Goal: Information Seeking & Learning: Learn about a topic

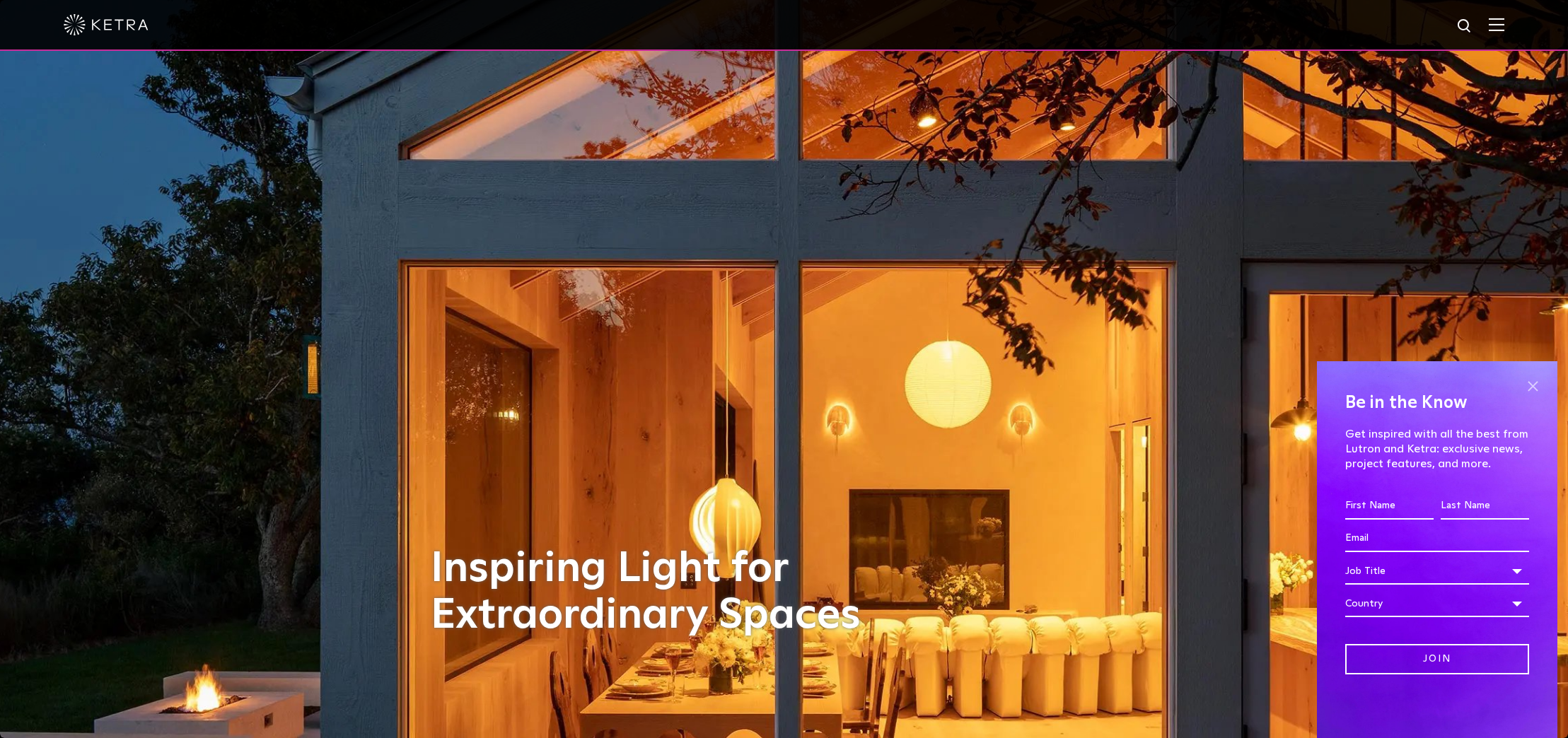
click at [1058, 385] on span at bounding box center [1532, 385] width 22 height 22
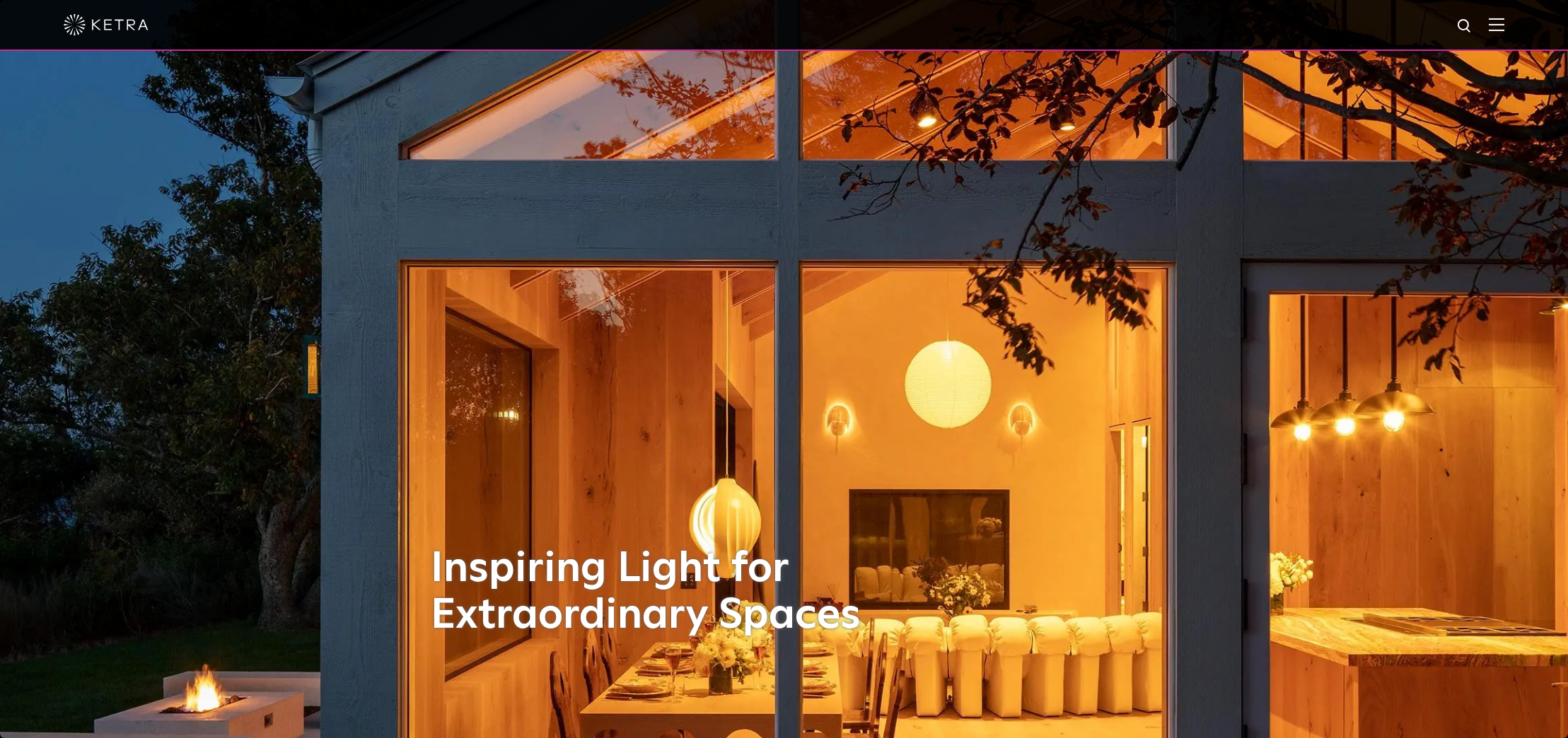
click at [1058, 15] on div at bounding box center [784, 25] width 1441 height 50
click at [1058, 22] on img at bounding box center [1497, 25] width 15 height 14
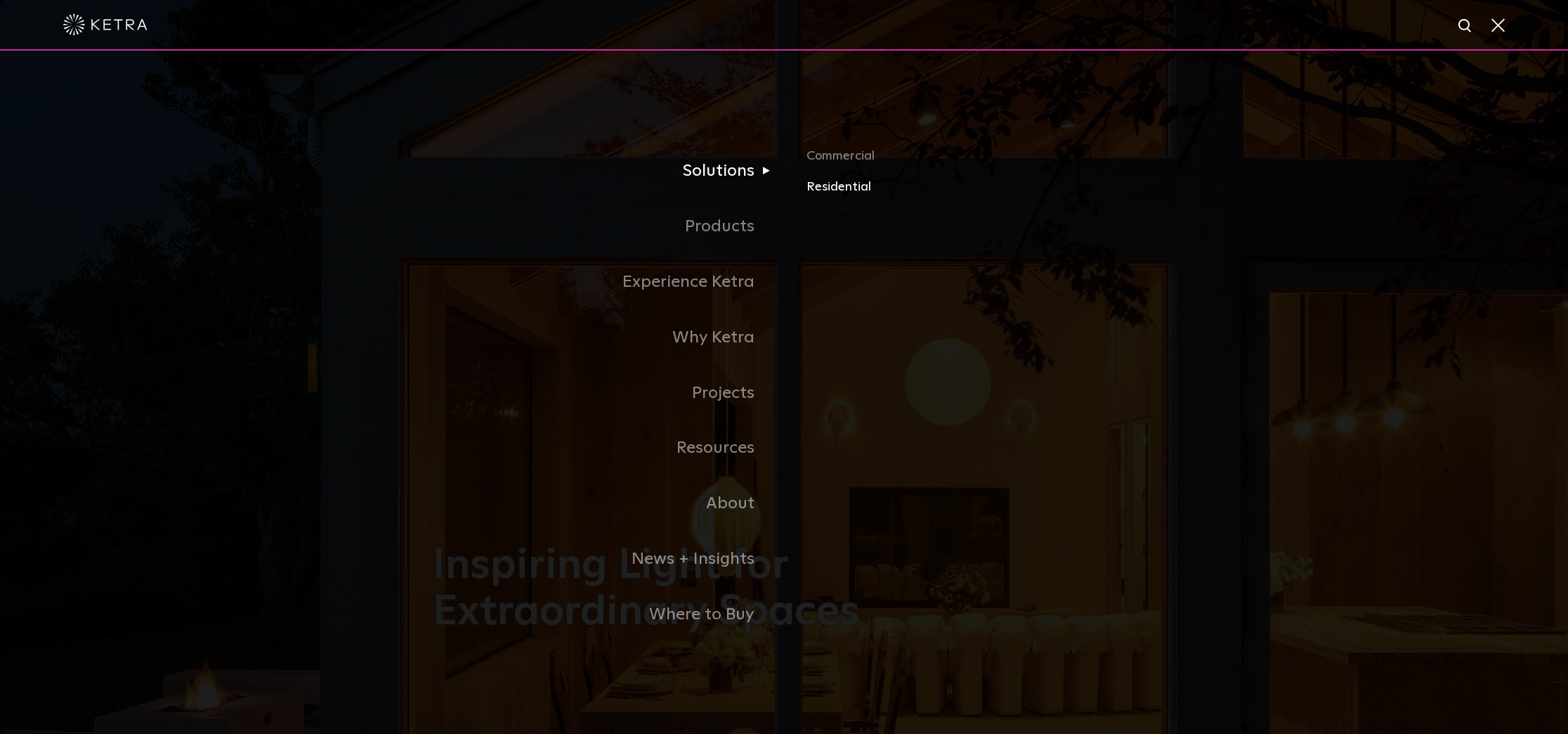
click at [834, 185] on link "Residential" at bounding box center [970, 186] width 329 height 21
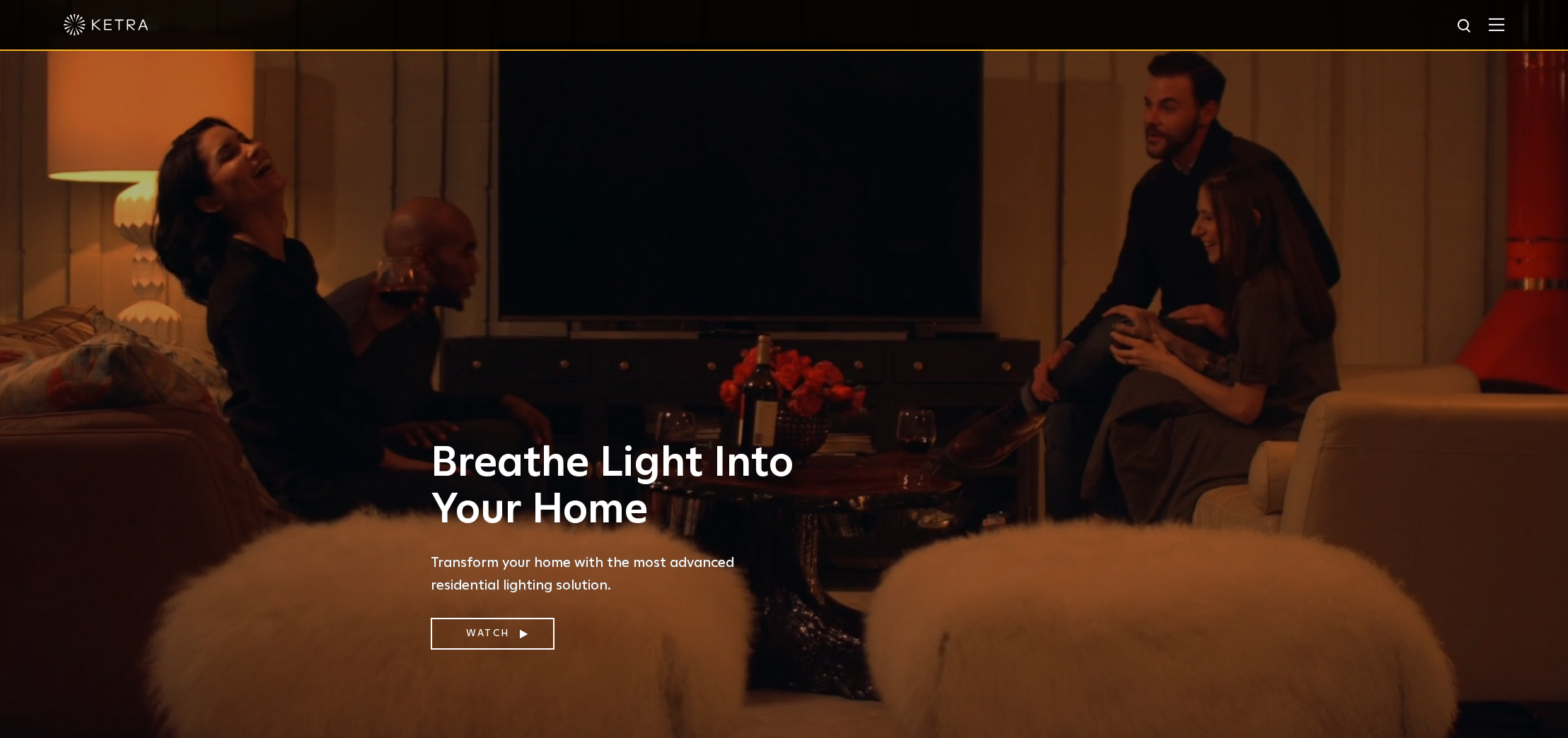
click at [1515, 22] on div at bounding box center [784, 25] width 1568 height 51
click at [1504, 22] on img at bounding box center [1497, 25] width 15 height 14
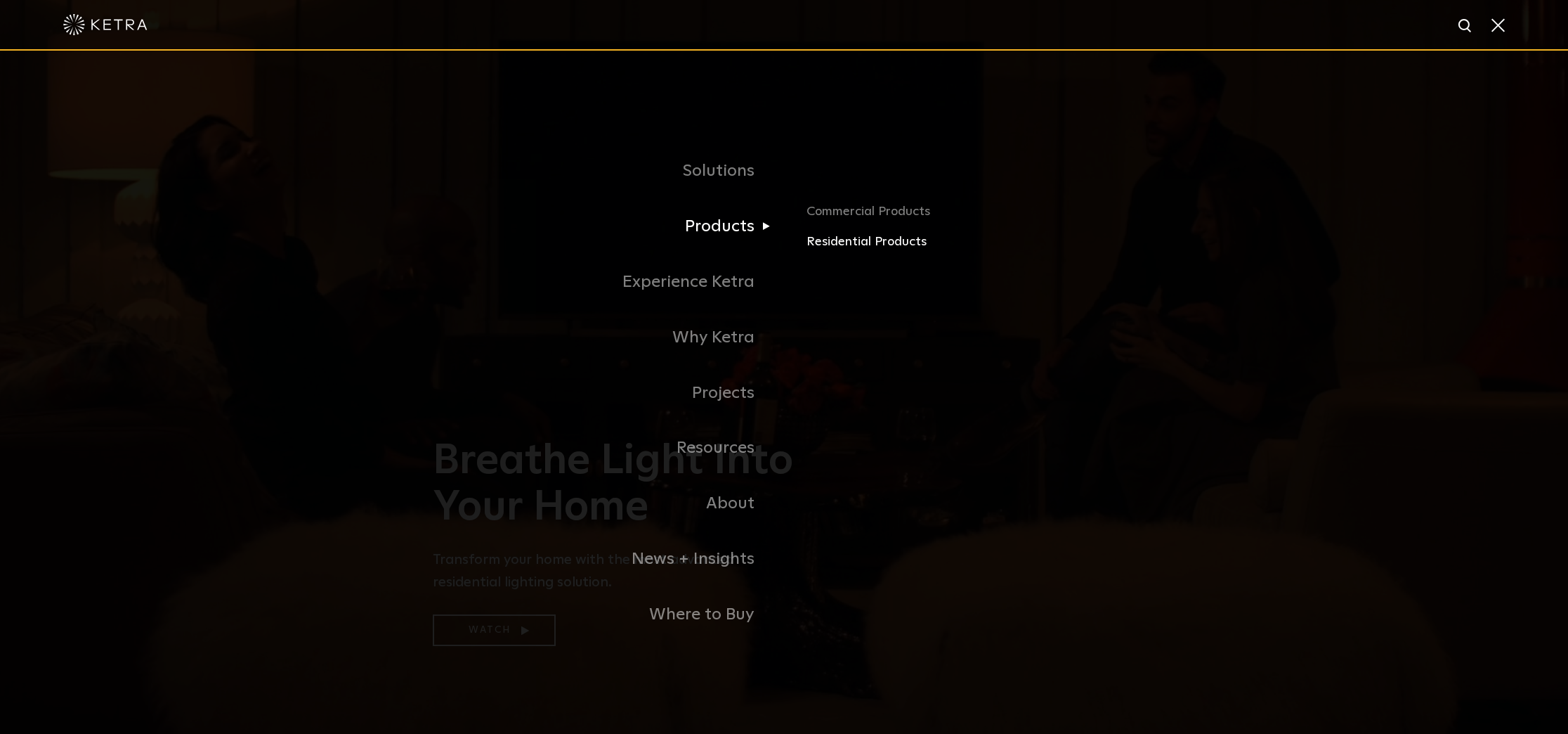
click at [872, 241] on link "Residential Products" at bounding box center [970, 242] width 329 height 21
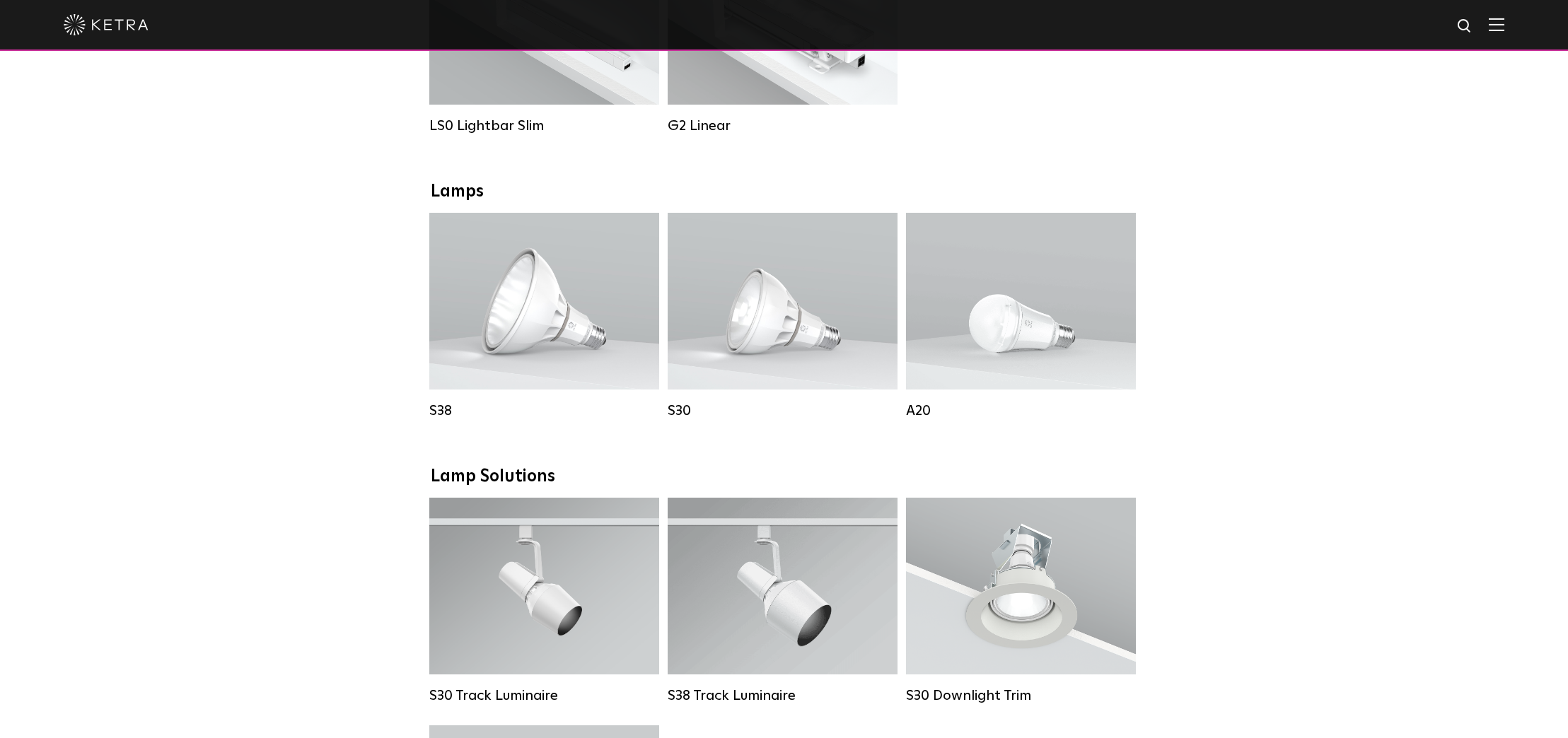
scroll to position [555, 0]
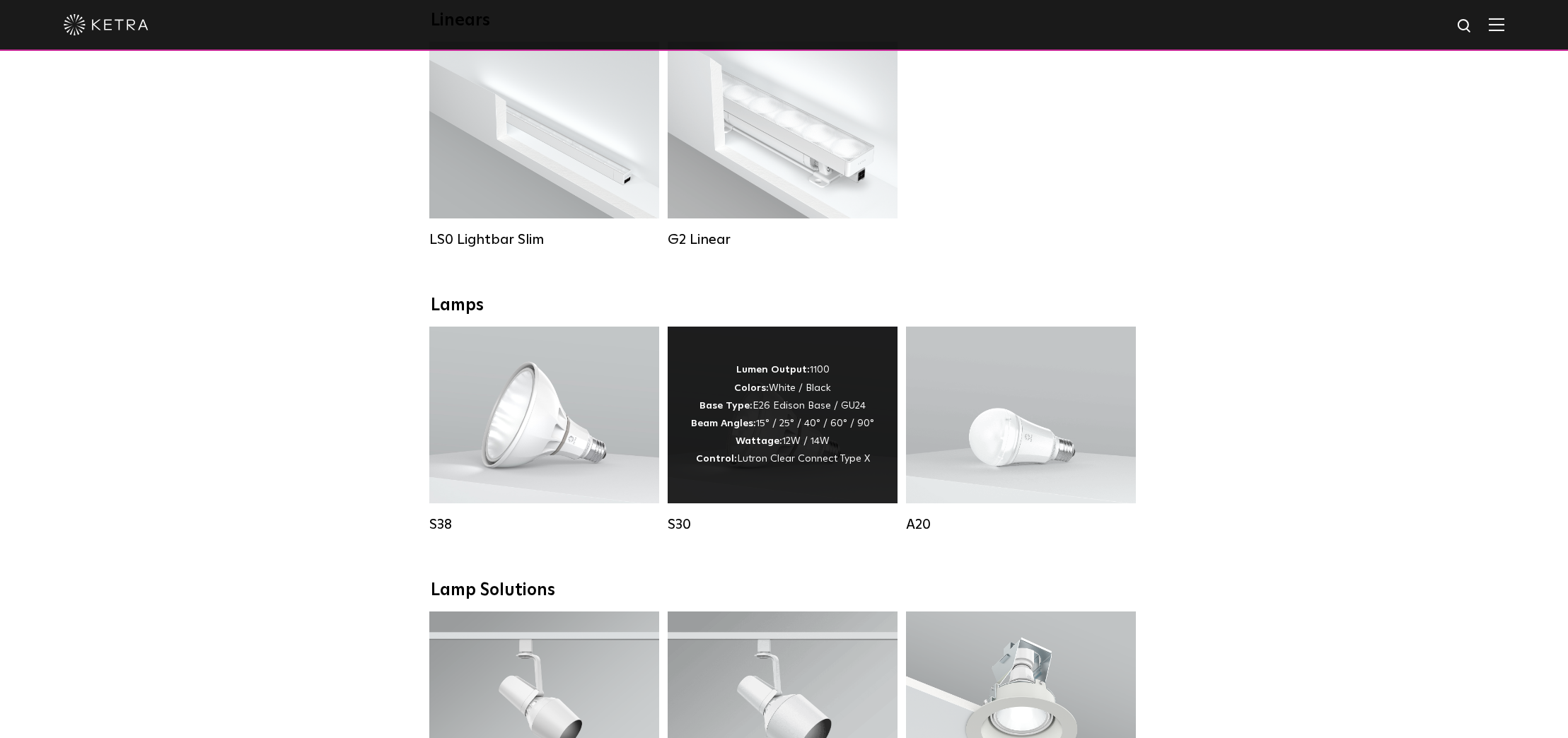
click at [770, 486] on div "Lumen Output: 1100 Colors: White / Black Base Type: E26 Edison Base / GU24 Beam…" at bounding box center [782, 415] width 230 height 176
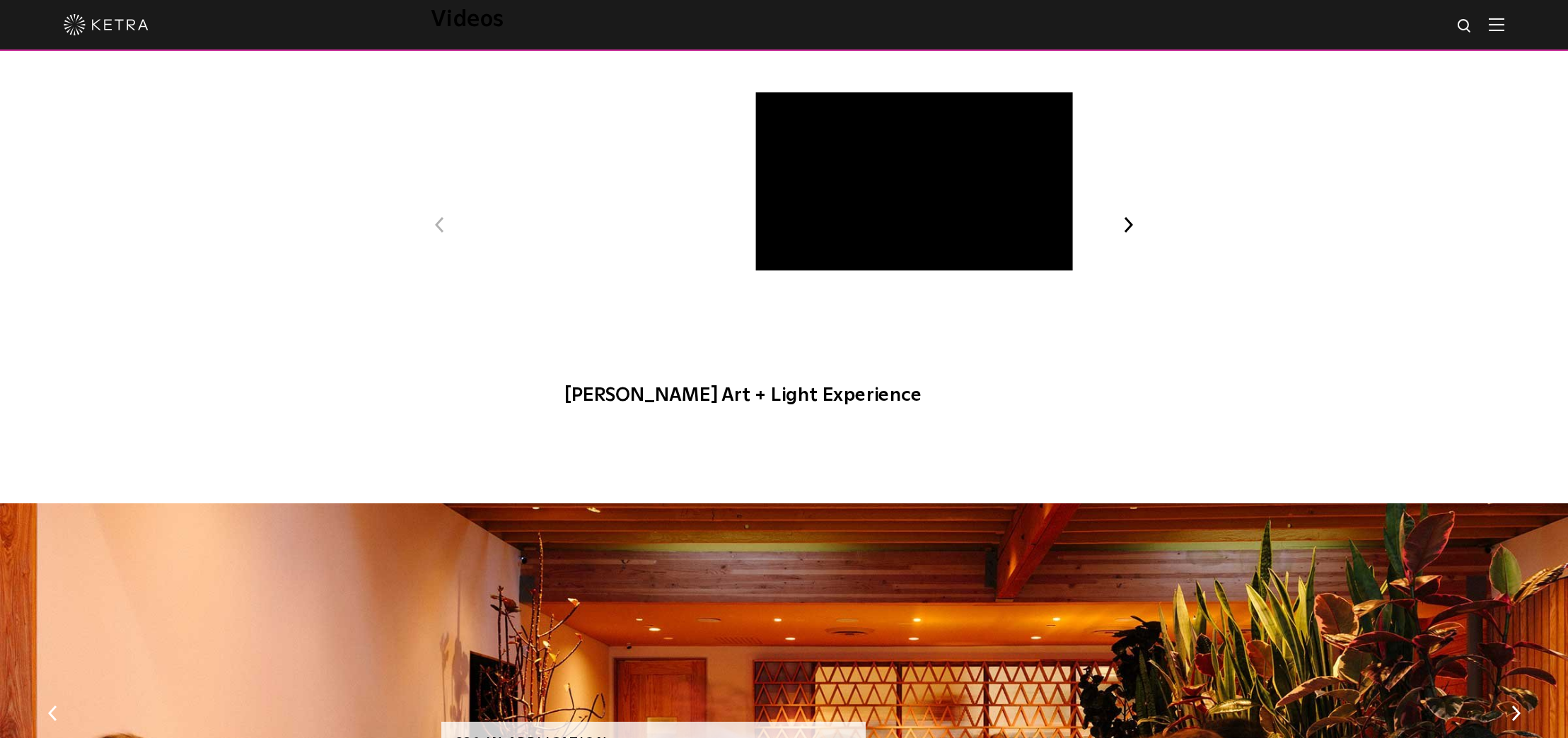
scroll to position [509, 0]
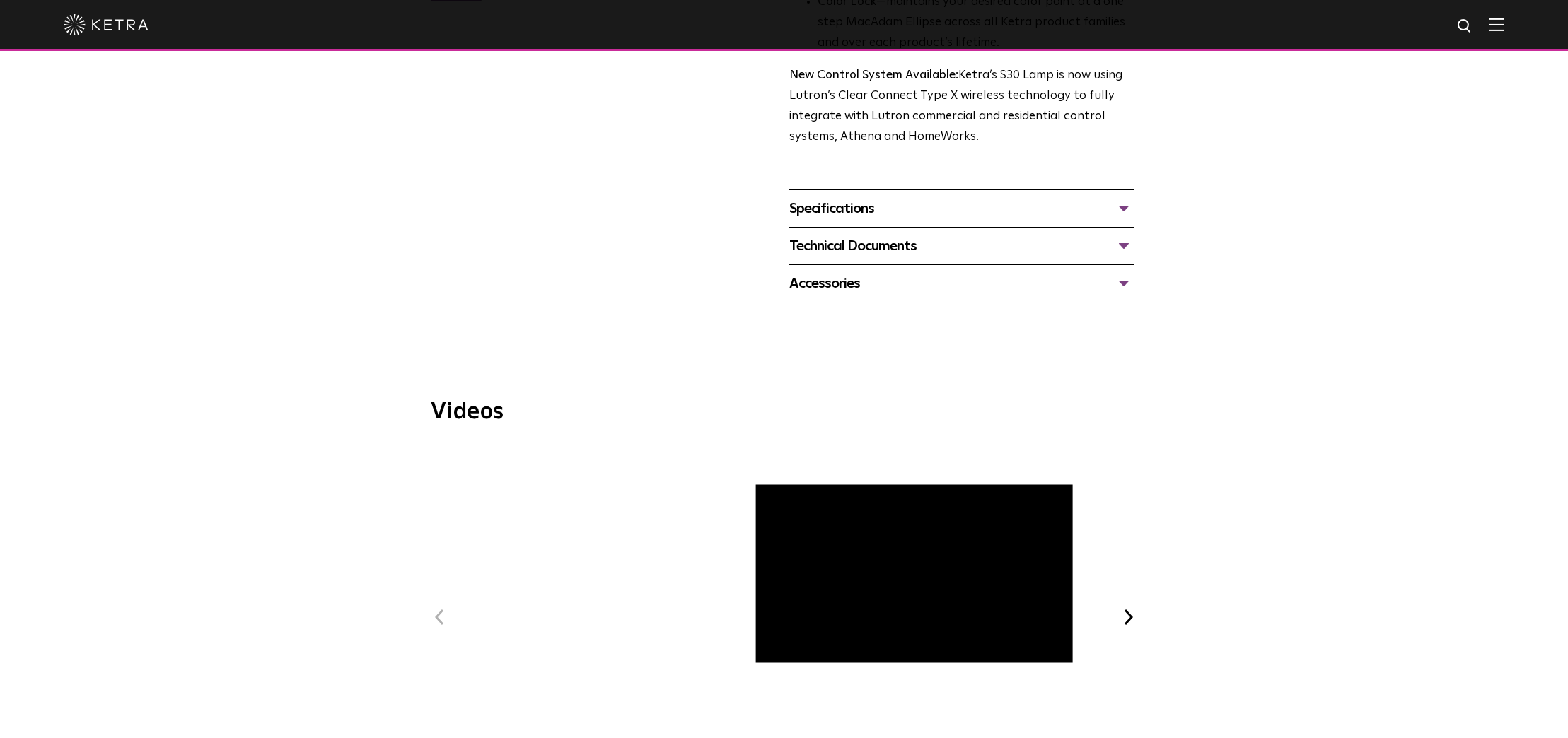
click at [906, 201] on div "Specifications" at bounding box center [961, 208] width 344 height 22
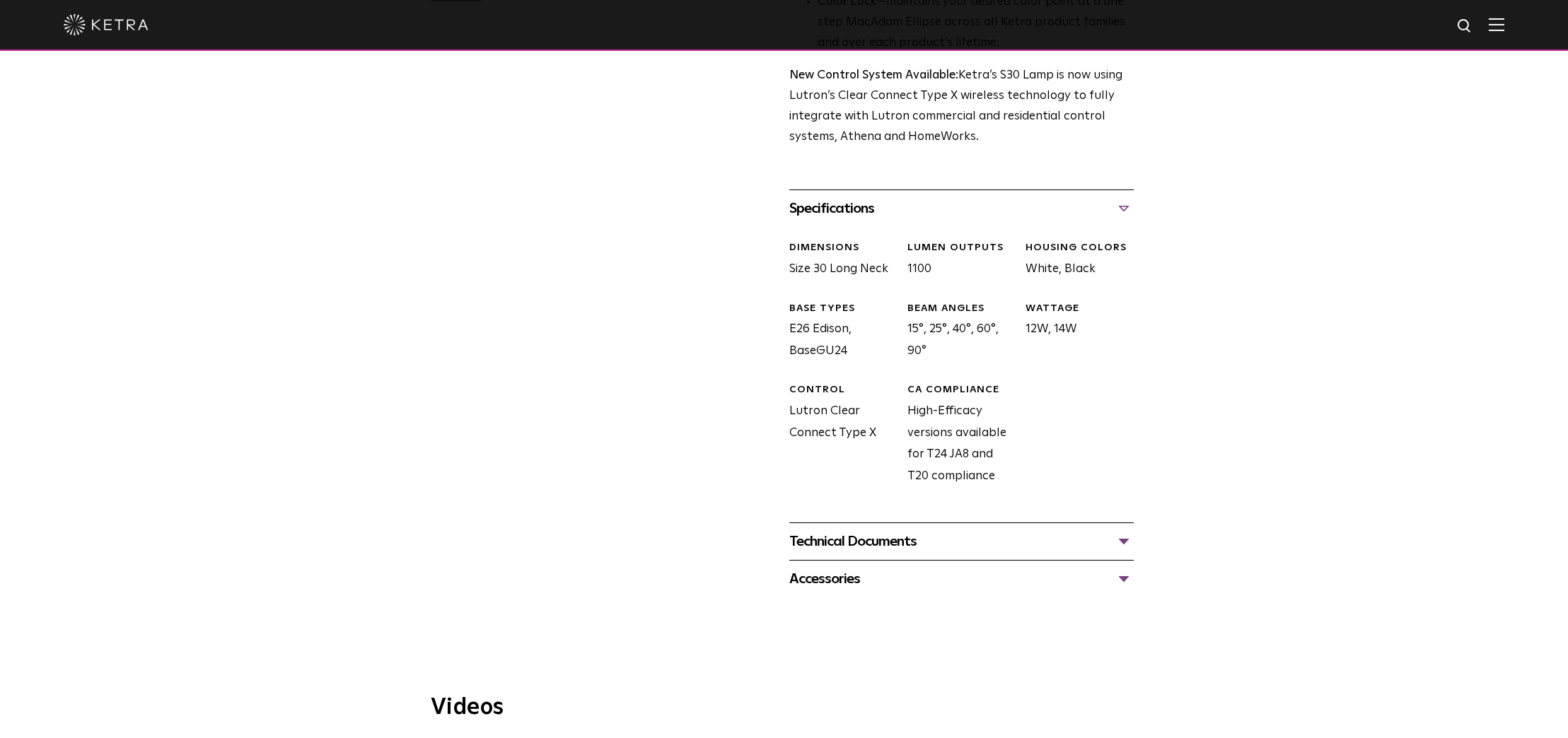
click at [941, 533] on div "Technical Documents" at bounding box center [961, 541] width 344 height 22
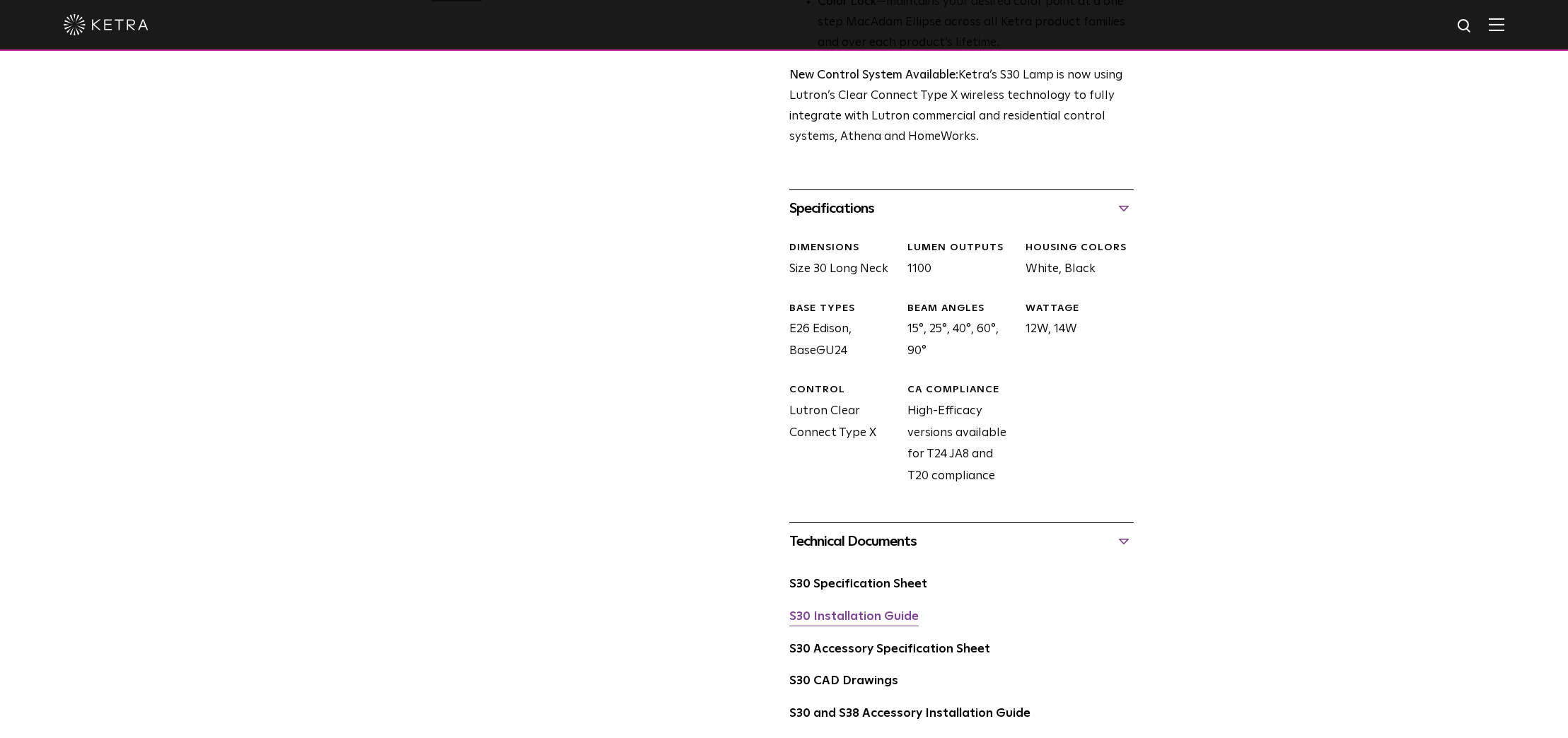
click at [886, 618] on link "S30 Installation Guide" at bounding box center [854, 617] width 129 height 12
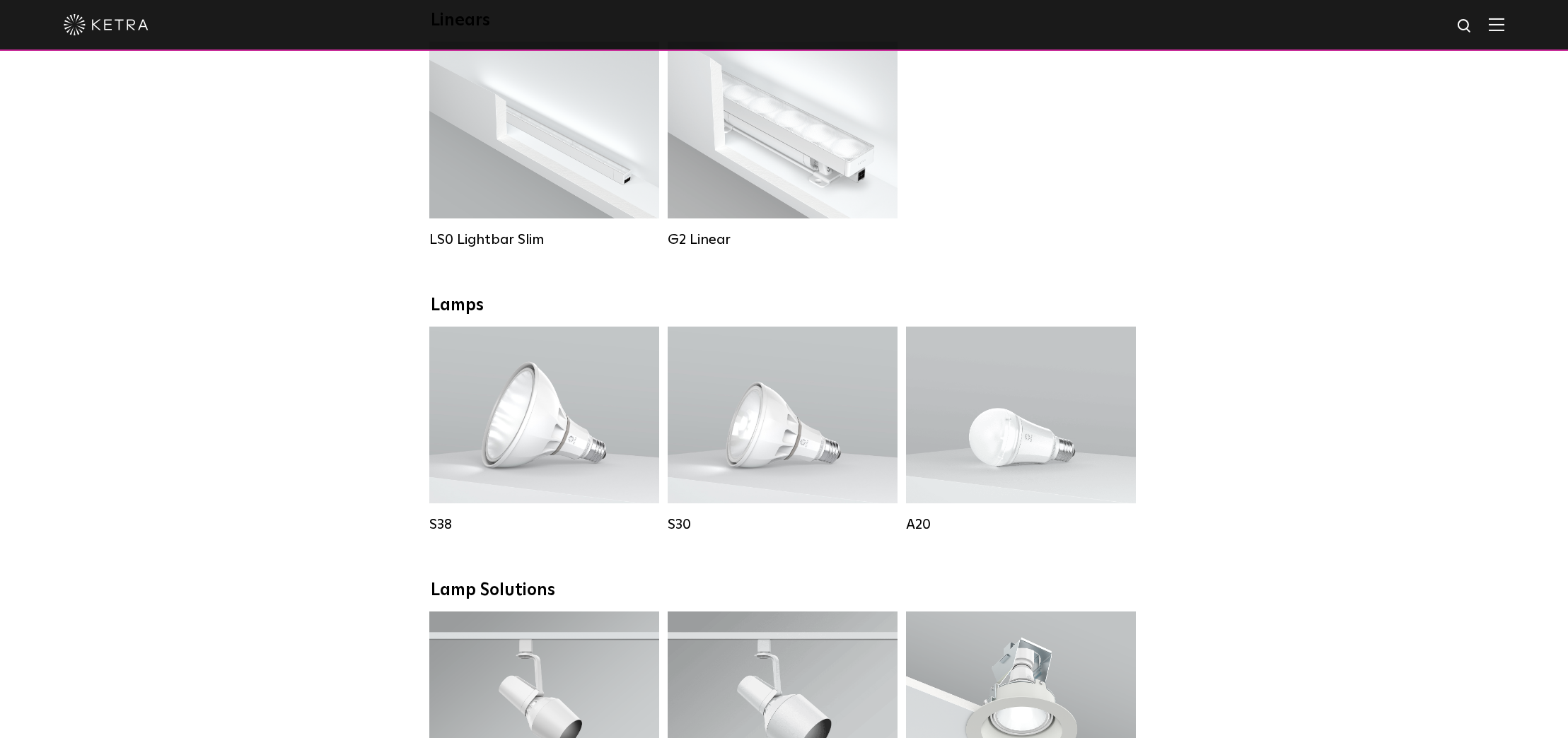
scroll to position [757, 0]
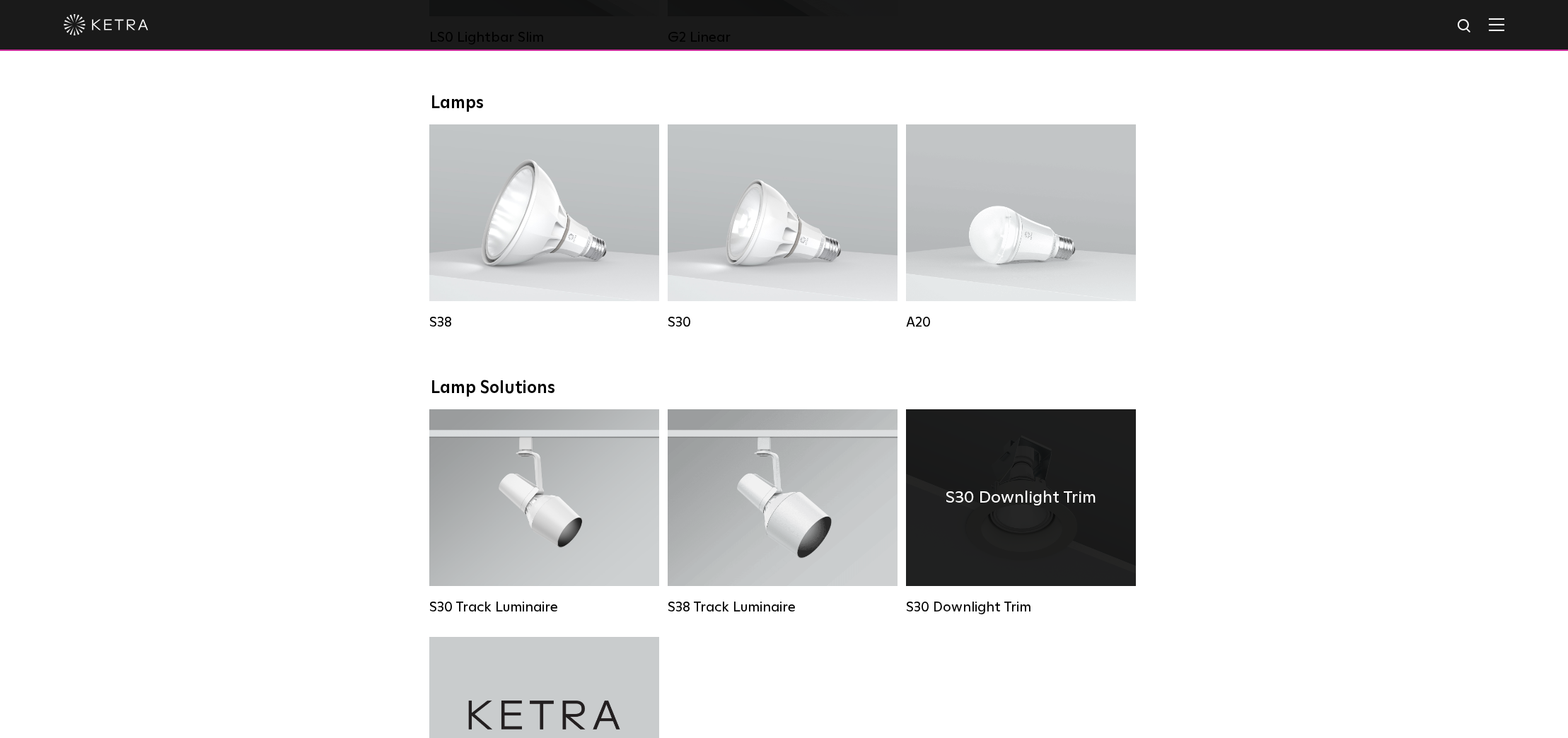
click at [1017, 547] on div "S30 Downlight Trim" at bounding box center [1021, 497] width 230 height 176
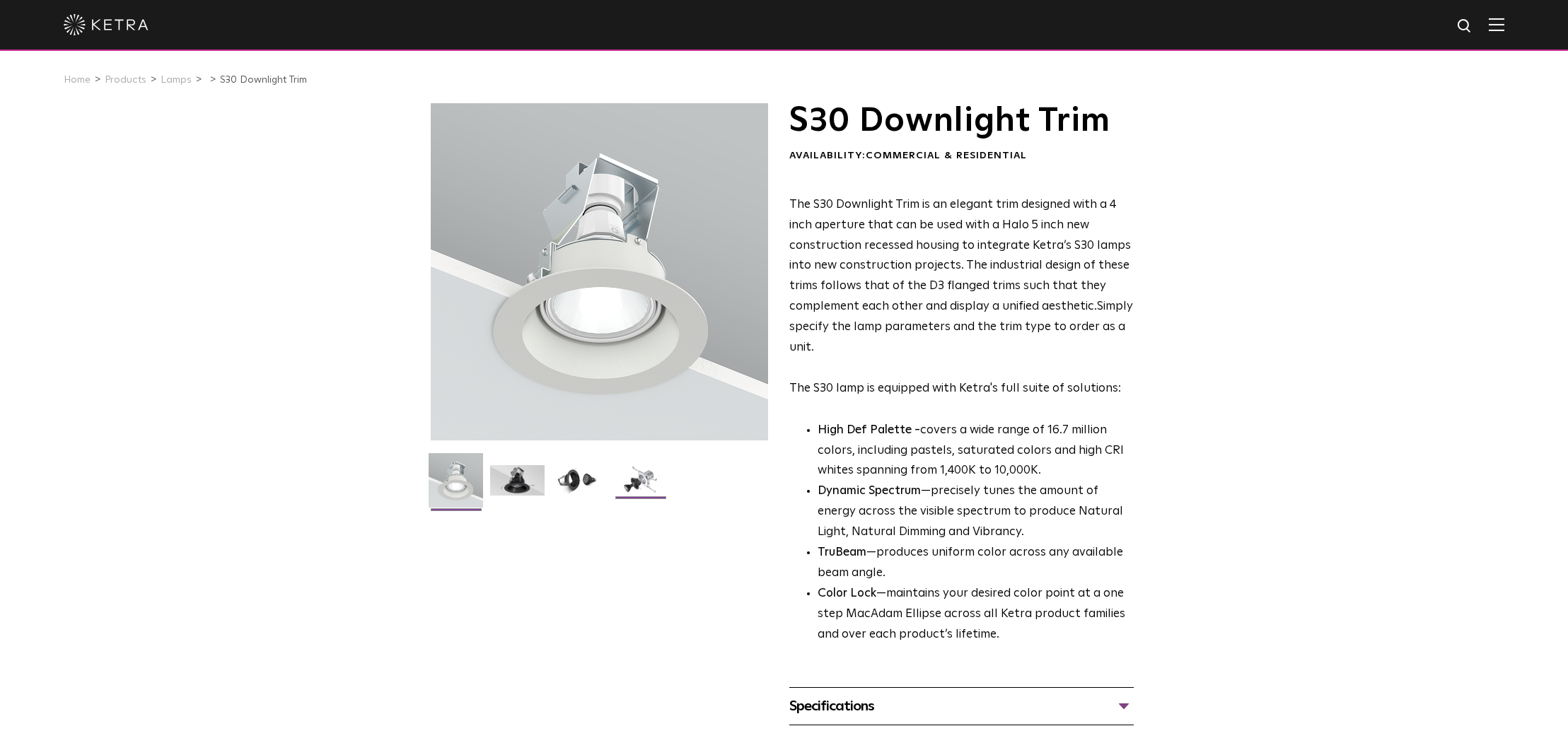
click at [652, 483] on img at bounding box center [639, 486] width 54 height 41
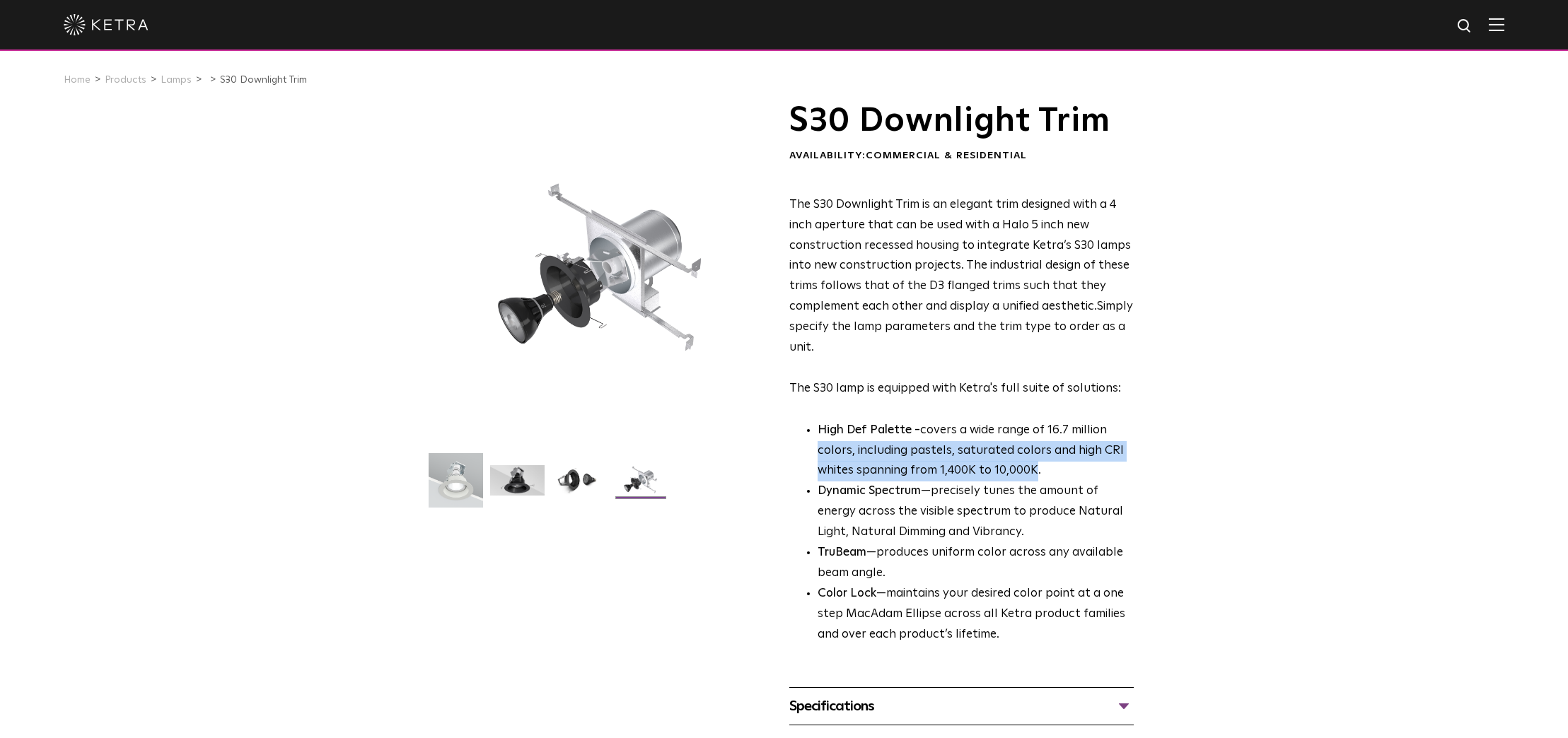
drag, startPoint x: 1035, startPoint y: 470, endPoint x: 816, endPoint y: 450, distance: 219.9
click at [816, 450] on ul "High Def Palette - covers a wide range of 16.7 million colors, including pastel…" at bounding box center [961, 532] width 344 height 224
click at [937, 470] on p "High Def Palette - covers a wide range of 16.7 million colors, including pastel…" at bounding box center [975, 451] width 316 height 61
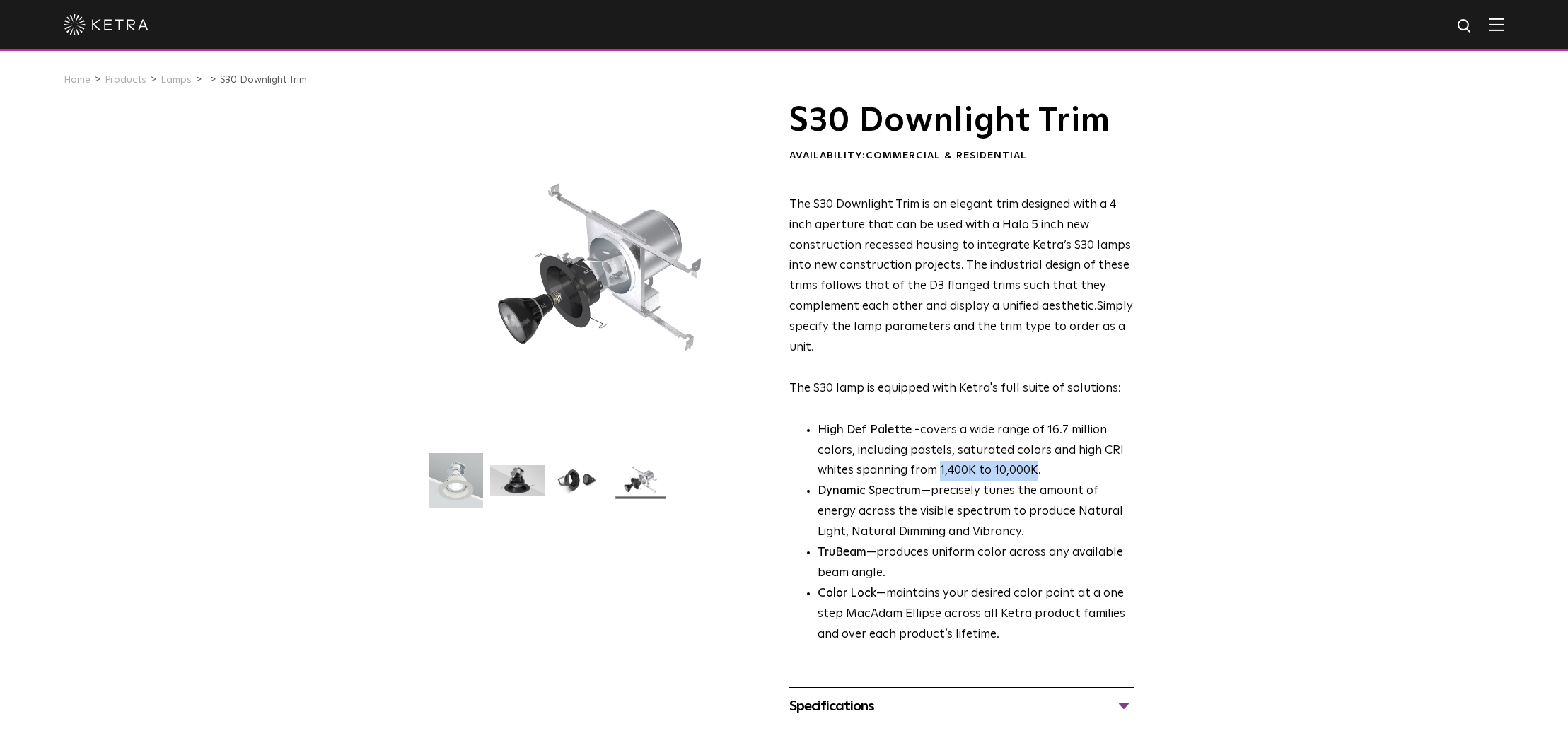
drag, startPoint x: 938, startPoint y: 470, endPoint x: 1036, endPoint y: 467, distance: 98.0
click at [1036, 467] on p "High Def Palette - covers a wide range of 16.7 million colors, including pastel…" at bounding box center [975, 451] width 316 height 61
click at [1052, 469] on p "High Def Palette - covers a wide range of 16.7 million colors, including pastel…" at bounding box center [975, 451] width 316 height 61
click at [793, 298] on p "The S30 Downlight Trim is an elegant trim designed with a 4 inch aperture that …" at bounding box center [961, 297] width 344 height 204
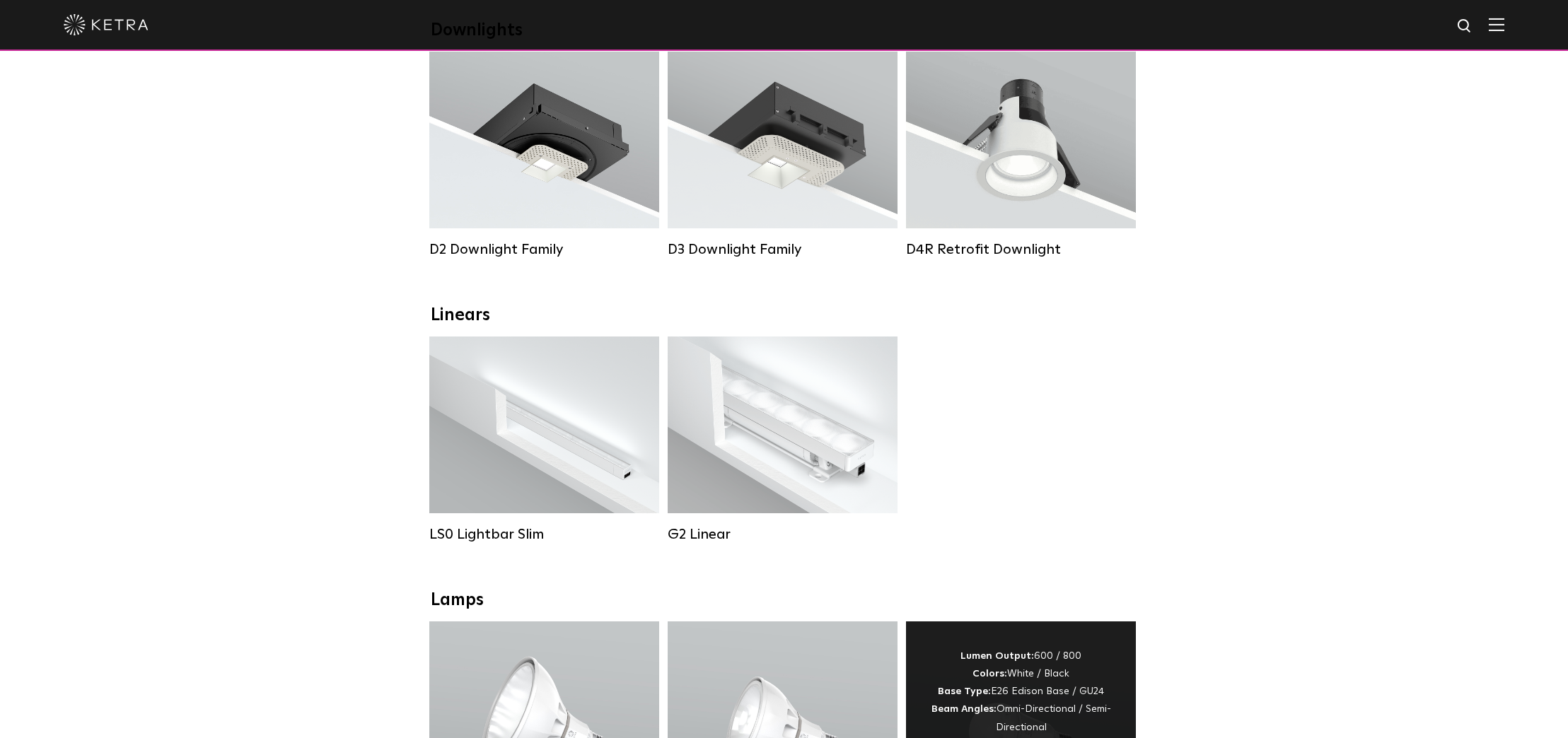
scroll to position [114, 0]
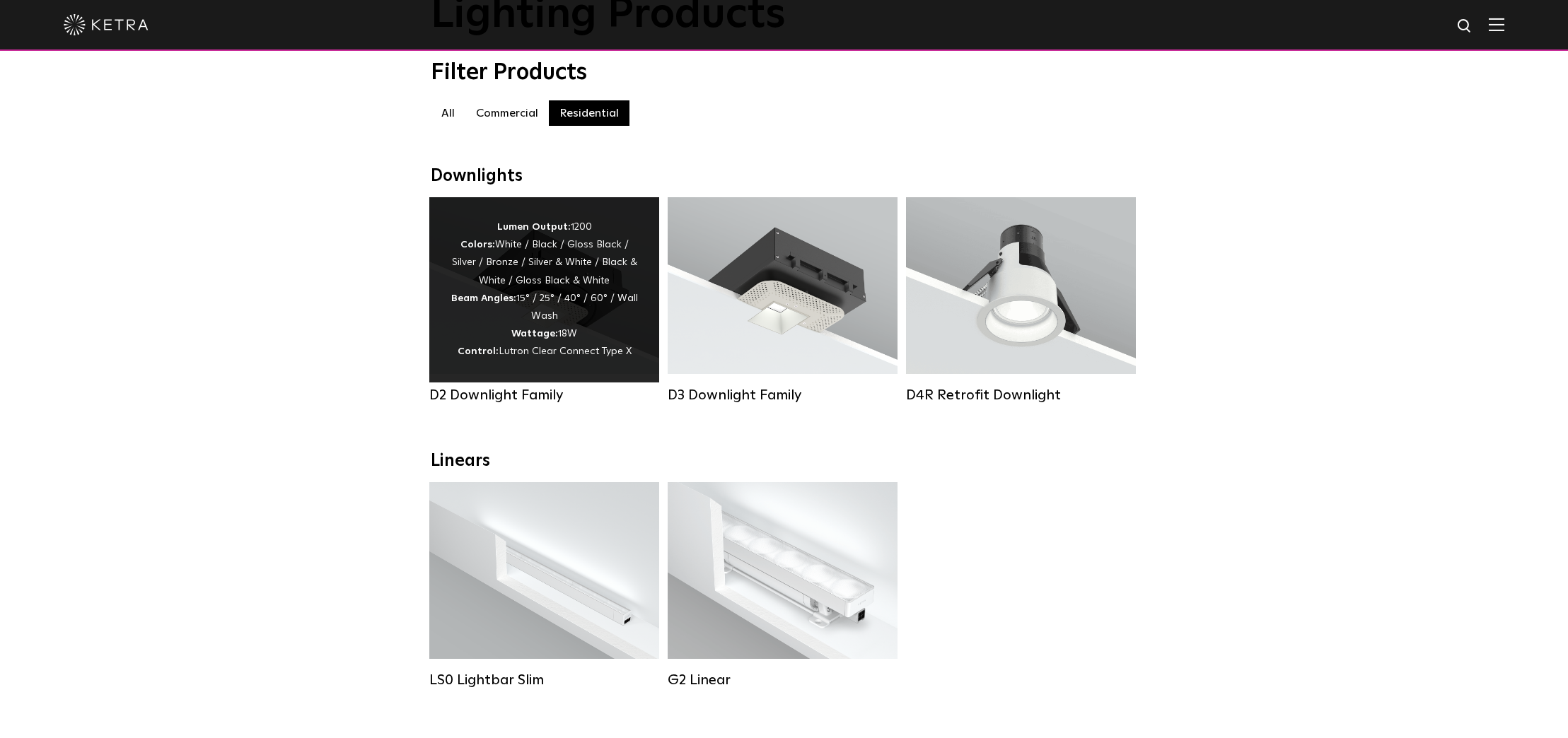
click at [626, 323] on div "Lumen Output: 1200 Colors: White / Black / Gloss Black / Silver / Bronze / Silv…" at bounding box center [544, 290] width 188 height 143
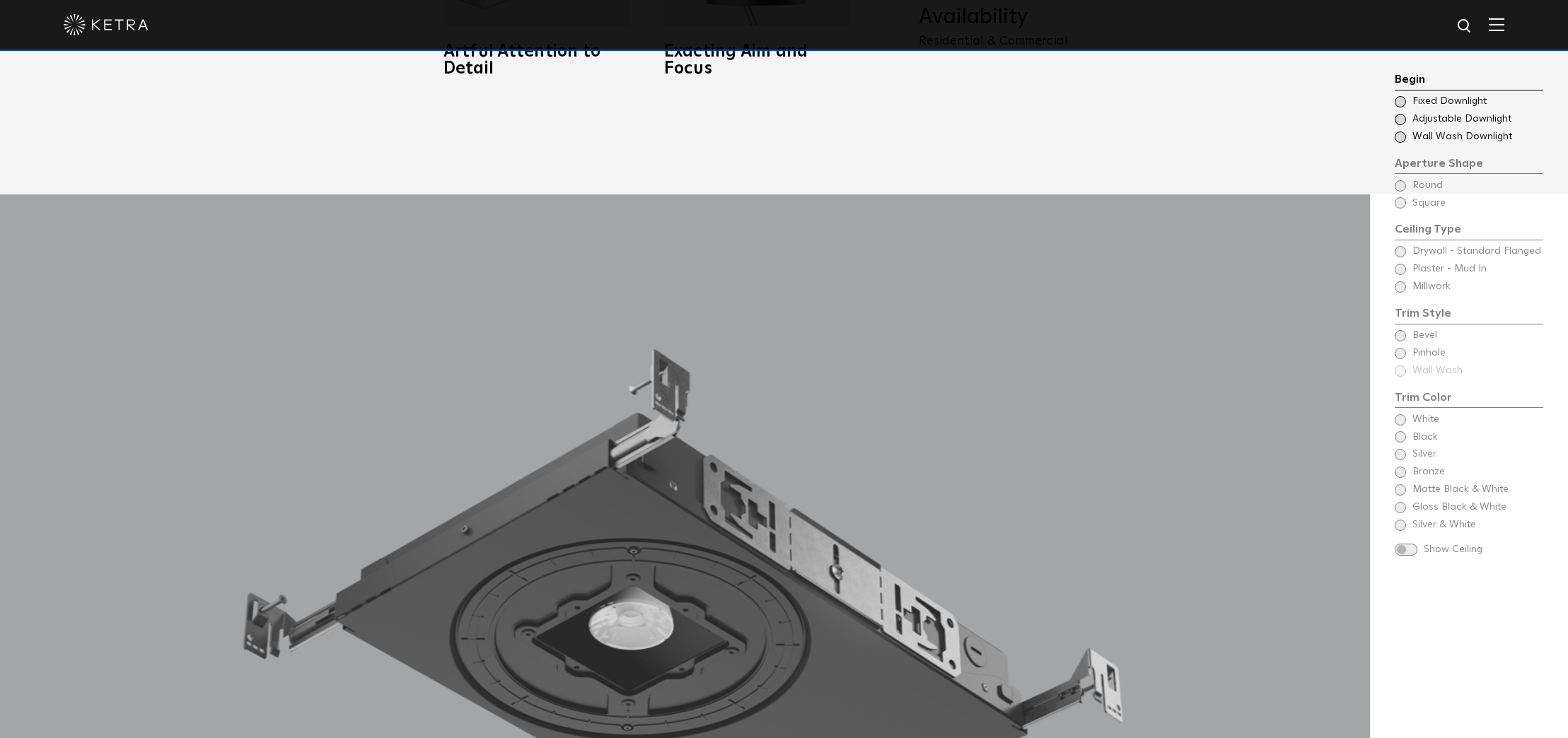
scroll to position [1380, 0]
